Goal: Information Seeking & Learning: Learn about a topic

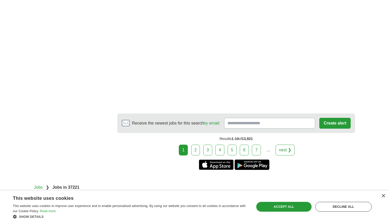
scroll to position [776, 0]
click at [197, 145] on link "2" at bounding box center [195, 150] width 9 height 11
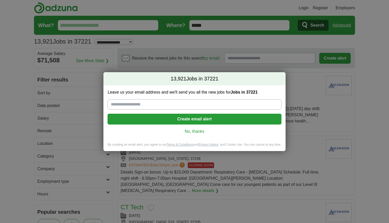
click at [192, 131] on link "No, thanks" at bounding box center [195, 131] width 166 height 6
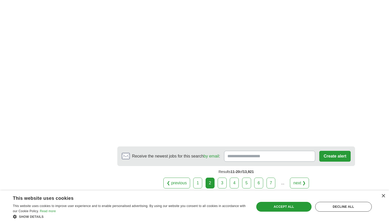
scroll to position [832, 0]
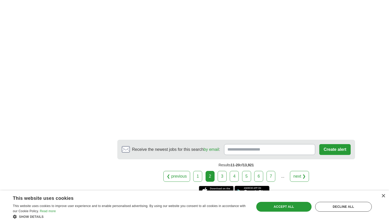
click at [221, 171] on link "3" at bounding box center [222, 176] width 9 height 11
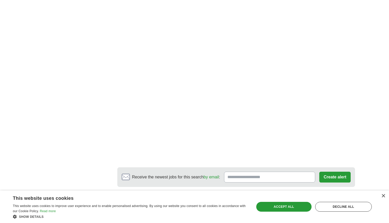
scroll to position [854, 0]
click at [236, 198] on link "4" at bounding box center [234, 203] width 9 height 11
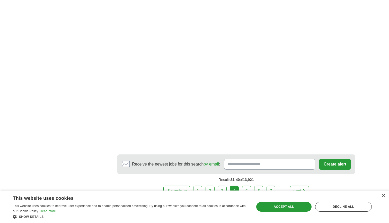
scroll to position [791, 0]
click at [246, 184] on link "5" at bounding box center [246, 189] width 9 height 11
click at [255, 184] on link "6" at bounding box center [258, 189] width 9 height 11
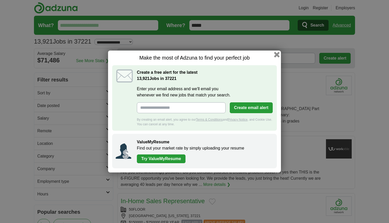
click at [276, 55] on button "button" at bounding box center [277, 55] width 6 height 6
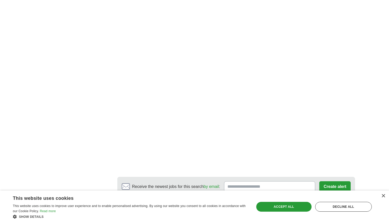
scroll to position [786, 0]
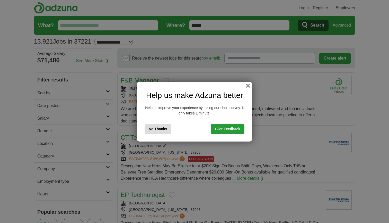
click at [246, 88] on div "Help us make Adzuna better Help us improve your experience by taking our short …" at bounding box center [194, 112] width 115 height 60
click at [248, 86] on button "button" at bounding box center [248, 86] width 6 height 6
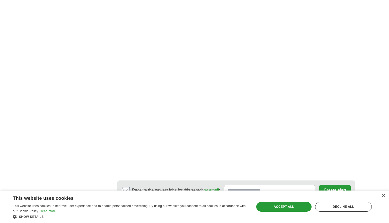
scroll to position [780, 0]
